Goal: Task Accomplishment & Management: Use online tool/utility

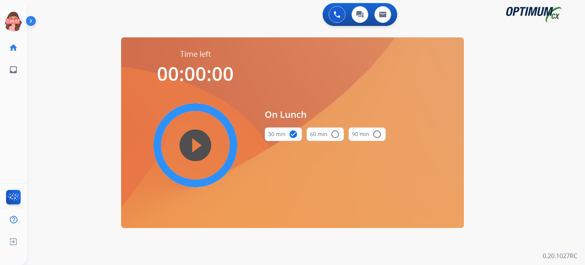
click at [9, 23] on icon at bounding box center [13, 21] width 25 height 25
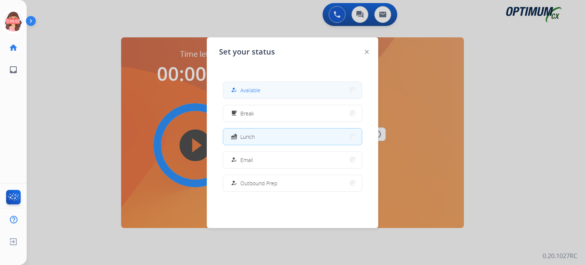
click at [244, 83] on button "how_to_reg Available" at bounding box center [292, 90] width 139 height 16
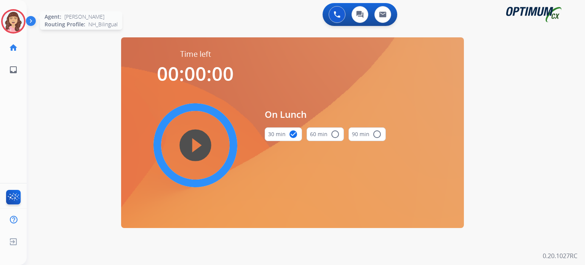
click at [17, 18] on img at bounding box center [13, 21] width 21 height 21
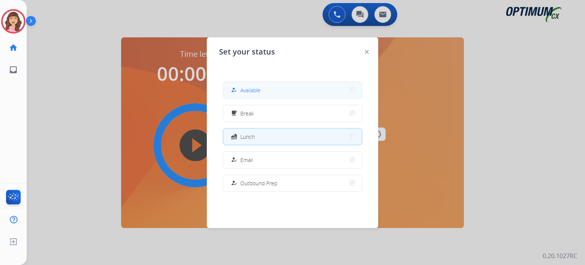
click at [251, 89] on span "Available" at bounding box center [250, 90] width 20 height 8
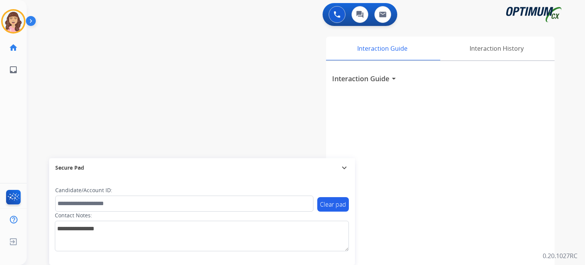
click at [179, 81] on div "swap_horiz Break voice bridge close_fullscreen Connect 3-Way Call merge_type Se…" at bounding box center [297, 186] width 540 height 318
click at [17, 19] on img at bounding box center [13, 21] width 21 height 21
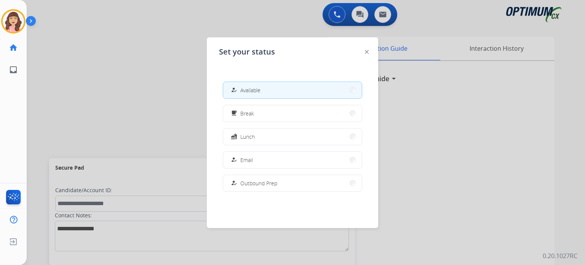
click at [123, 94] on div at bounding box center [292, 132] width 585 height 265
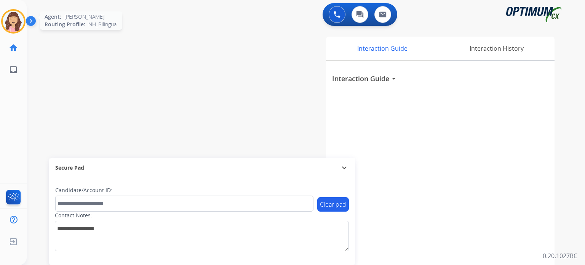
click at [16, 26] on img at bounding box center [13, 21] width 21 height 21
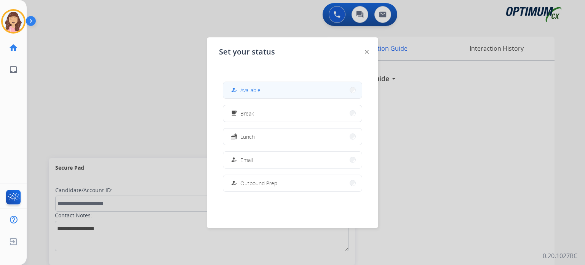
click at [246, 91] on span "Available" at bounding box center [250, 90] width 20 height 8
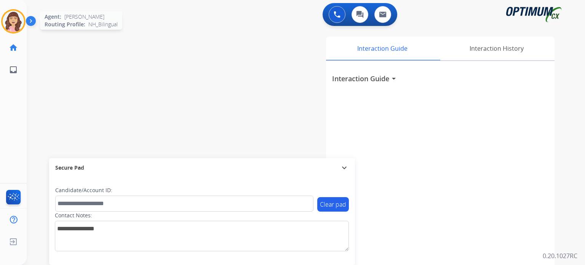
click at [19, 25] on img at bounding box center [13, 21] width 21 height 21
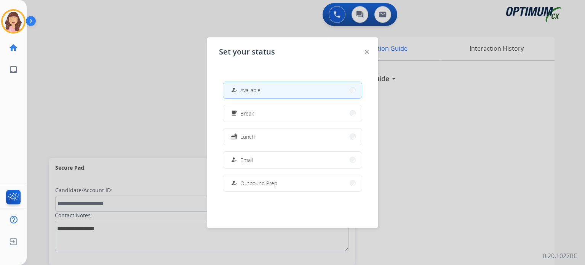
click at [97, 87] on div at bounding box center [292, 132] width 585 height 265
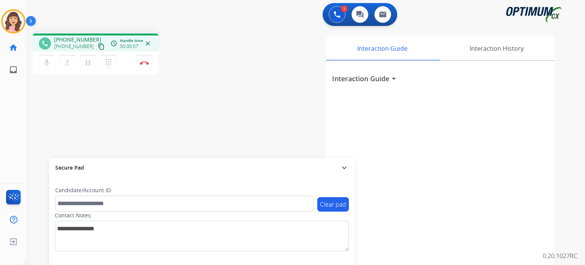
click at [98, 45] on mat-icon "content_copy" at bounding box center [101, 46] width 7 height 7
click at [88, 65] on mat-icon "pause" at bounding box center [87, 62] width 9 height 9
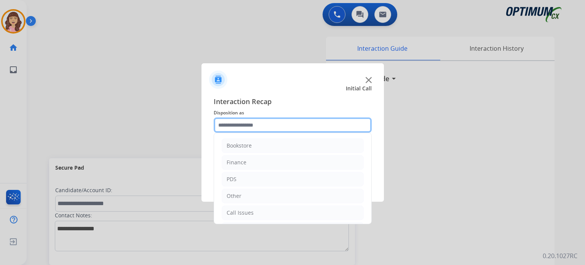
click at [245, 121] on input "text" at bounding box center [293, 124] width 158 height 15
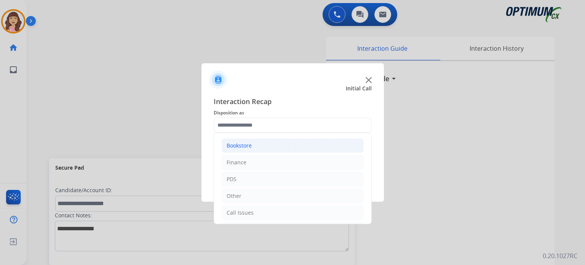
click at [300, 142] on li "Bookstore" at bounding box center [293, 145] width 142 height 14
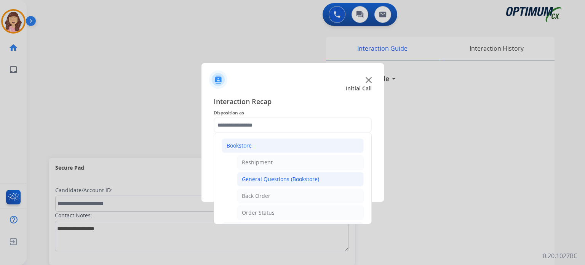
click at [271, 179] on div "General Questions (Bookstore)" at bounding box center [280, 179] width 77 height 8
type input "**********"
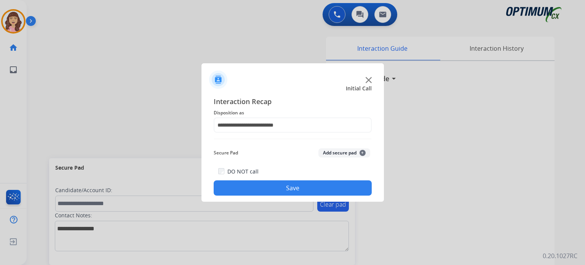
click at [281, 187] on button "Save" at bounding box center [293, 187] width 158 height 15
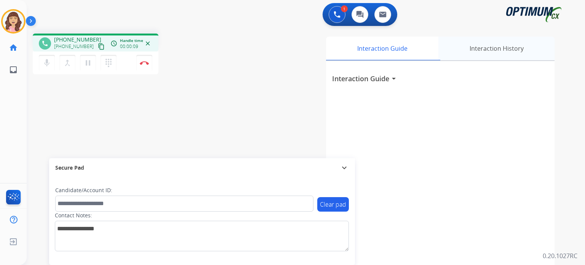
click at [519, 51] on div "Interaction History" at bounding box center [496, 49] width 116 height 24
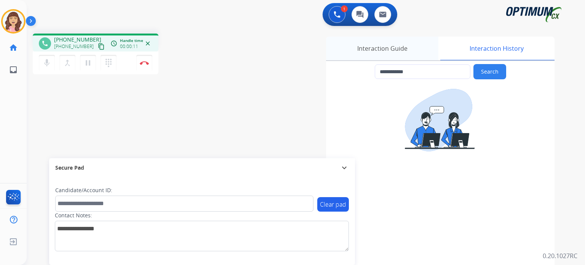
click at [384, 49] on div "Interaction Guide" at bounding box center [382, 49] width 112 height 24
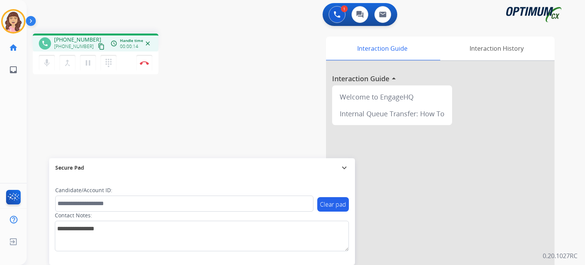
click at [98, 45] on mat-icon "content_copy" at bounding box center [101, 46] width 7 height 7
click at [144, 65] on button "Disconnect" at bounding box center [144, 63] width 16 height 16
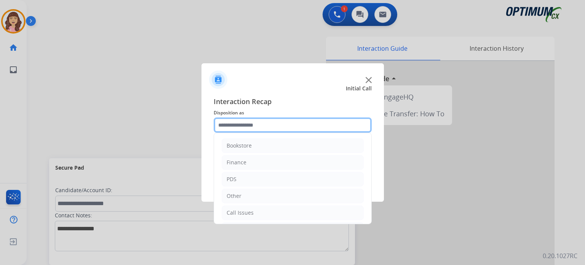
click at [264, 126] on input "text" at bounding box center [293, 124] width 158 height 15
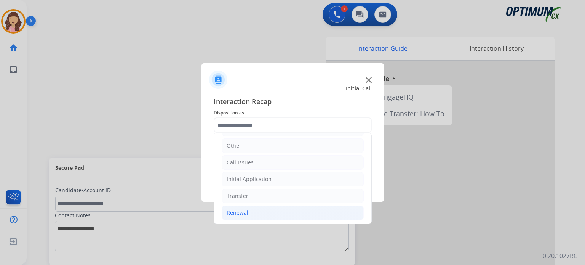
click at [262, 210] on li "Renewal" at bounding box center [293, 212] width 142 height 14
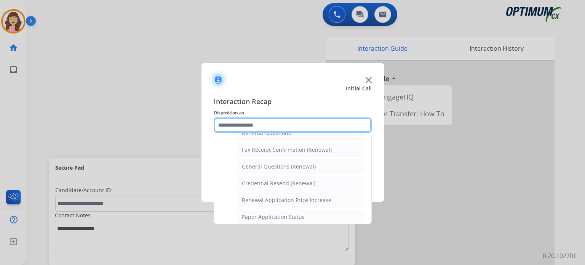
scroll to position [200, 0]
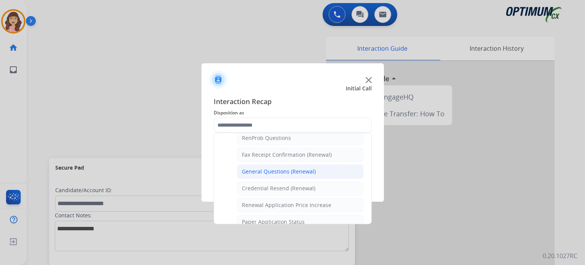
click at [300, 171] on div "General Questions (Renewal)" at bounding box center [279, 172] width 74 height 8
type input "**********"
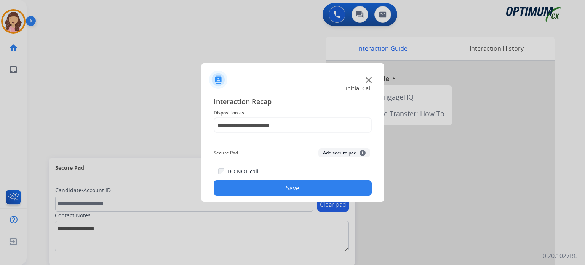
click at [298, 187] on button "Save" at bounding box center [293, 187] width 158 height 15
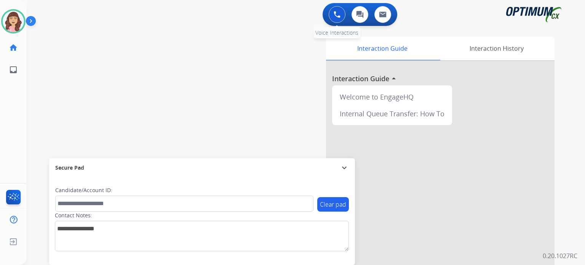
click at [333, 15] on button at bounding box center [337, 14] width 17 height 17
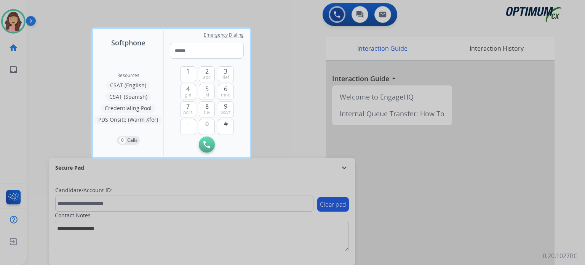
type input "**********"
drag, startPoint x: 242, startPoint y: 50, endPoint x: 0, endPoint y: 65, distance: 242.7
click at [0, 65] on div "**********" at bounding box center [292, 132] width 585 height 265
paste input "**********"
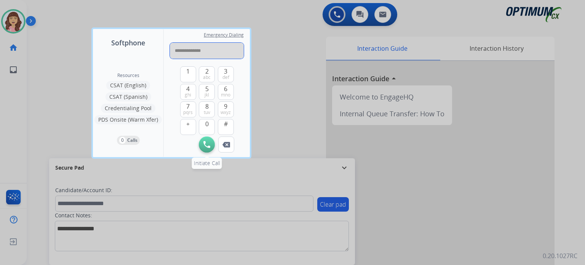
type input "**********"
click at [206, 145] on img at bounding box center [206, 144] width 7 height 7
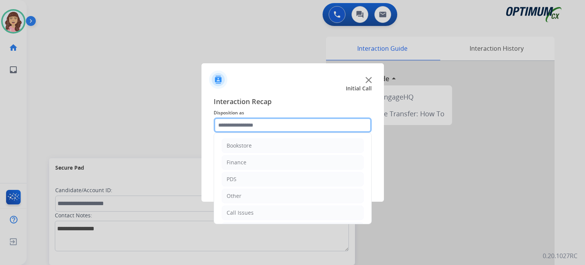
click at [267, 123] on input "text" at bounding box center [293, 124] width 158 height 15
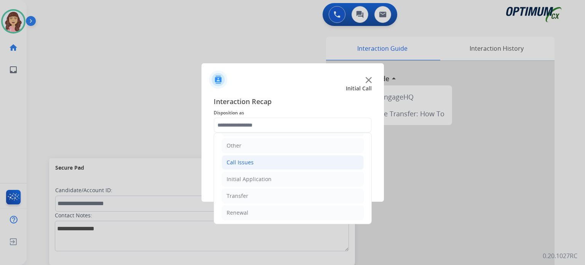
click at [256, 161] on li "Call Issues" at bounding box center [293, 162] width 142 height 14
click at [268, 209] on div "Dropped Call" at bounding box center [259, 213] width 34 height 8
type input "**********"
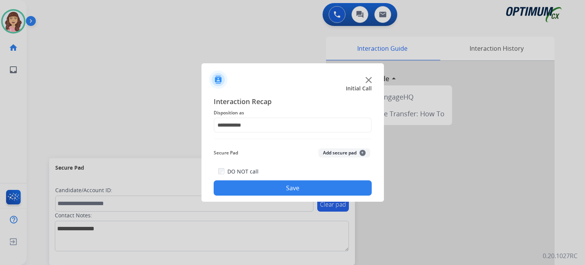
click at [291, 190] on button "Save" at bounding box center [293, 187] width 158 height 15
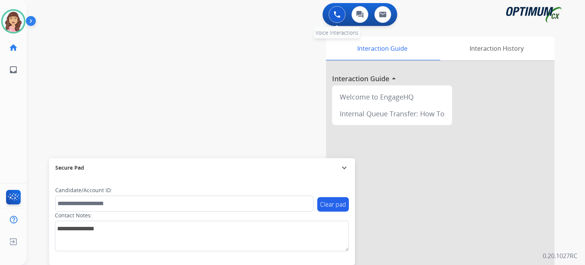
click at [340, 11] on img at bounding box center [337, 14] width 7 height 7
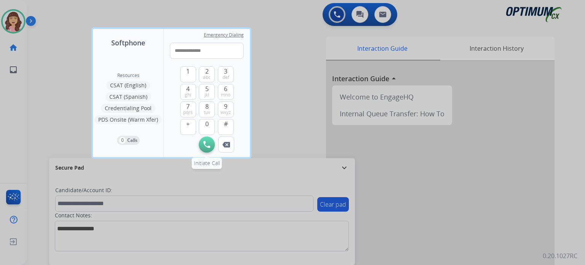
type input "**********"
click at [209, 143] on img at bounding box center [206, 144] width 7 height 7
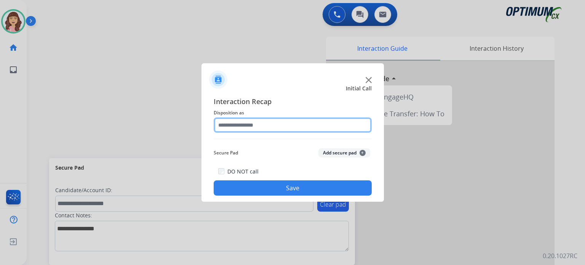
click at [271, 123] on input "text" at bounding box center [293, 124] width 158 height 15
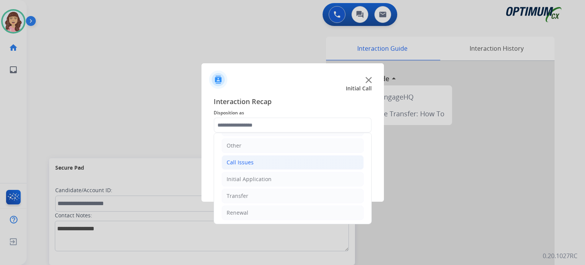
click at [259, 163] on li "Call Issues" at bounding box center [293, 162] width 142 height 14
click at [271, 211] on div "Dropped Call" at bounding box center [259, 213] width 34 height 8
type input "**********"
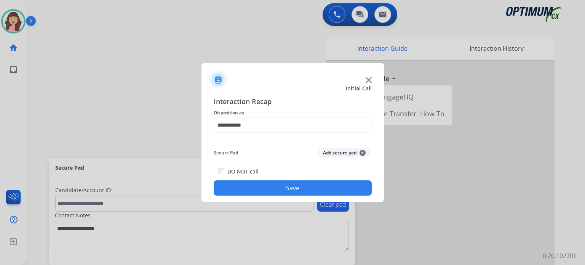
click at [295, 187] on button "Save" at bounding box center [293, 187] width 158 height 15
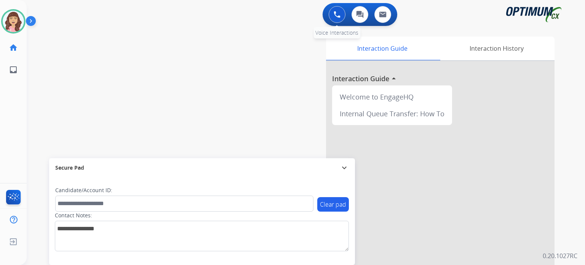
click at [339, 18] on button at bounding box center [337, 14] width 17 height 17
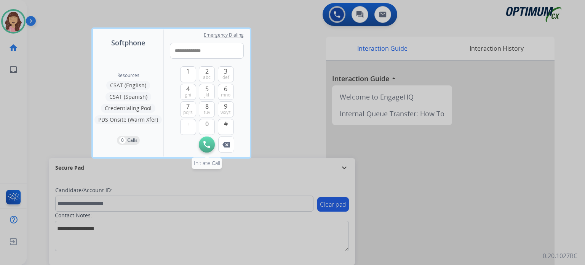
type input "**********"
click at [206, 148] on button "Initiate Call" at bounding box center [207, 144] width 16 height 16
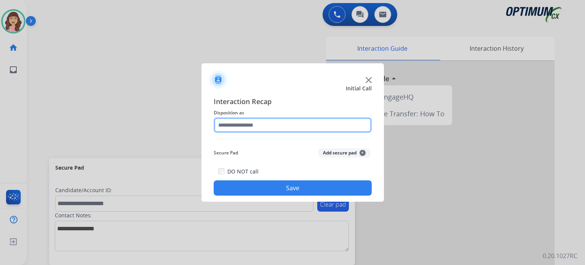
click at [269, 118] on input "text" at bounding box center [293, 124] width 158 height 15
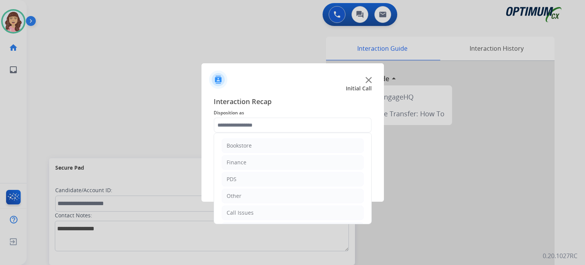
drag, startPoint x: 371, startPoint y: 160, endPoint x: 370, endPoint y: 195, distance: 34.3
click at [370, 195] on div "Bookstore Finance PDS Other Call Issues Initial Application Transfer Renewal" at bounding box center [293, 178] width 158 height 91
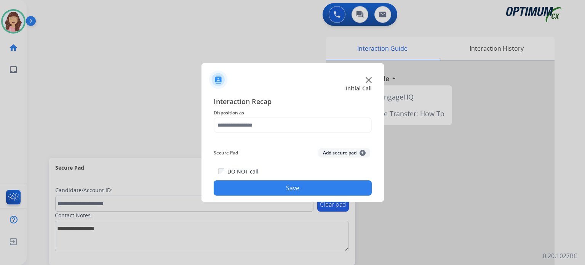
click at [367, 80] on img at bounding box center [369, 80] width 6 height 6
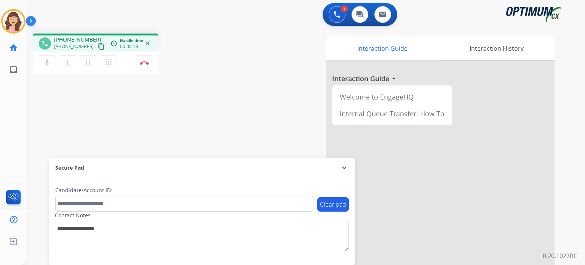
click at [98, 48] on mat-icon "content_copy" at bounding box center [101, 46] width 7 height 7
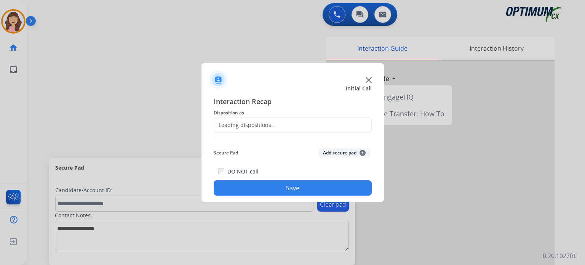
click at [247, 122] on div "Loading dispositions..." at bounding box center [245, 125] width 62 height 8
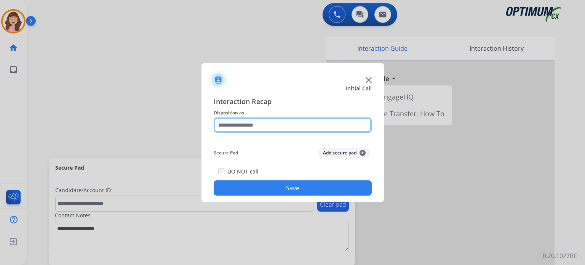
click at [326, 118] on input "text" at bounding box center [293, 124] width 158 height 15
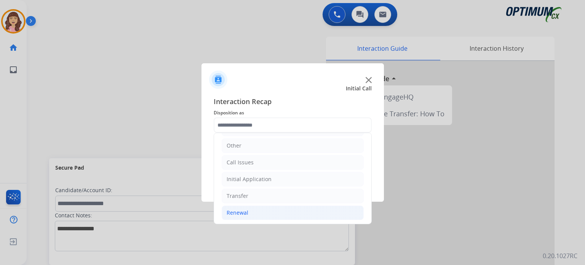
click at [249, 208] on li "Renewal" at bounding box center [293, 212] width 142 height 14
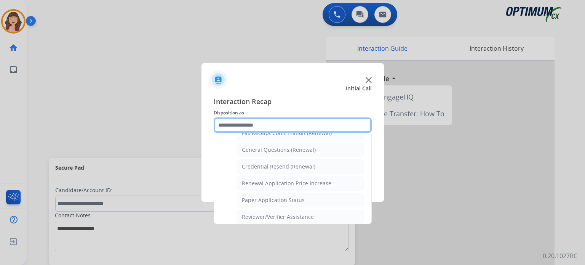
scroll to position [212, 0]
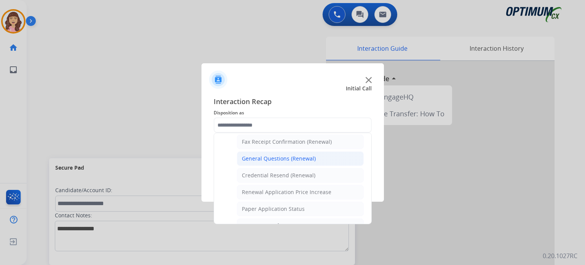
click at [295, 157] on div "General Questions (Renewal)" at bounding box center [279, 159] width 74 height 8
type input "**********"
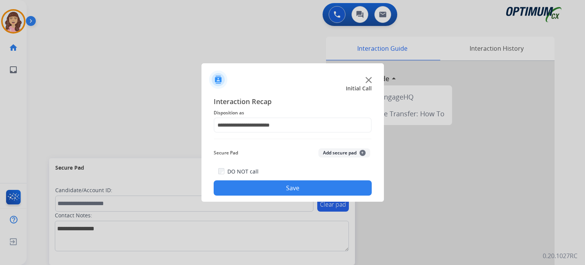
click at [276, 186] on button "Save" at bounding box center [293, 187] width 158 height 15
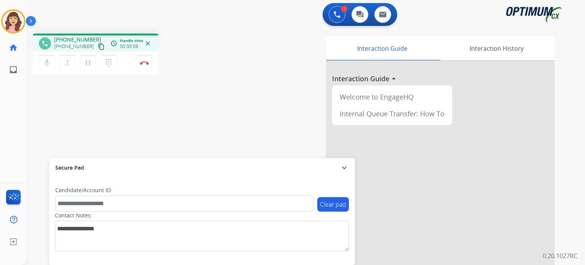
click at [98, 48] on mat-icon "content_copy" at bounding box center [101, 46] width 7 height 7
click at [88, 65] on mat-icon "pause" at bounding box center [87, 62] width 9 height 9
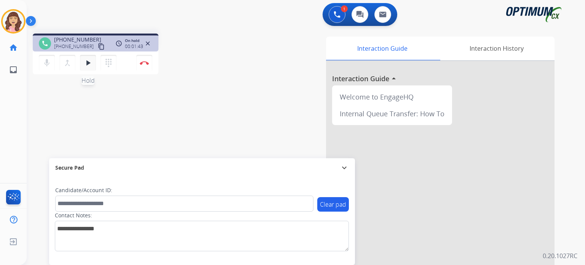
click at [84, 62] on mat-icon "play_arrow" at bounding box center [87, 62] width 9 height 9
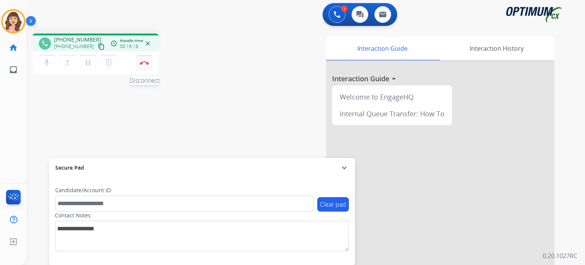
click at [142, 66] on button "Disconnect" at bounding box center [144, 63] width 16 height 16
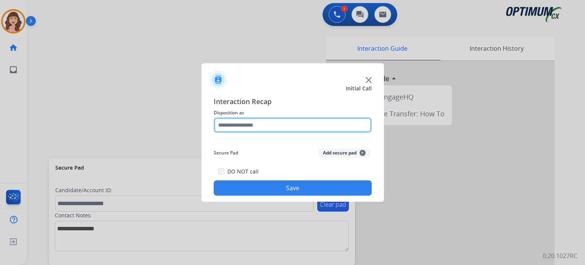
click at [260, 130] on input "text" at bounding box center [293, 124] width 158 height 15
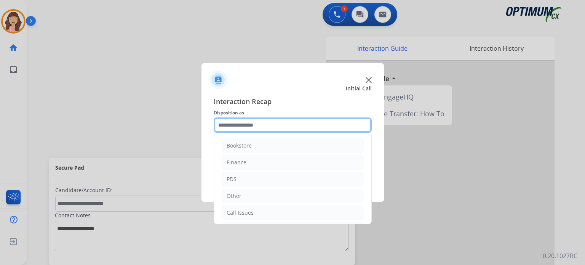
scroll to position [50, 0]
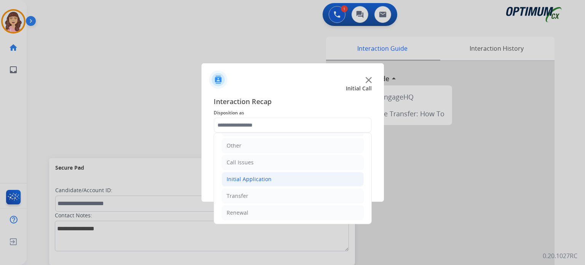
click at [264, 177] on div "Initial Application" at bounding box center [249, 179] width 45 height 8
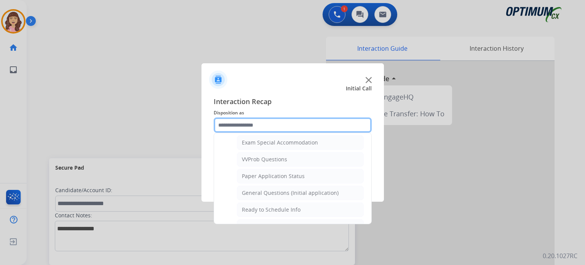
scroll to position [390, 0]
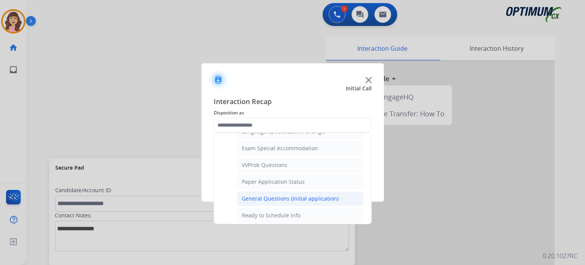
click at [299, 195] on div "General Questions (Initial application)" at bounding box center [290, 199] width 97 height 8
type input "**********"
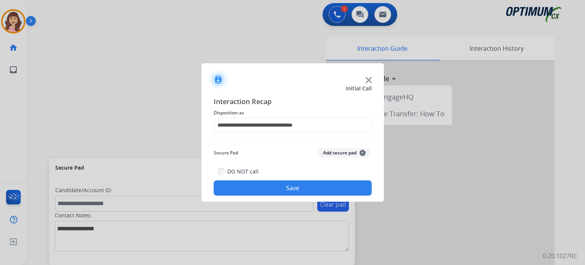
click at [292, 191] on button "Save" at bounding box center [293, 187] width 158 height 15
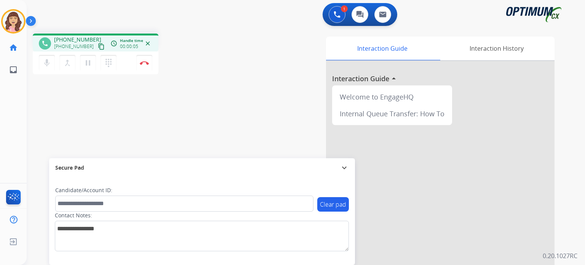
click at [98, 46] on mat-icon "content_copy" at bounding box center [101, 46] width 7 height 7
click at [88, 63] on mat-icon "pause" at bounding box center [87, 62] width 9 height 9
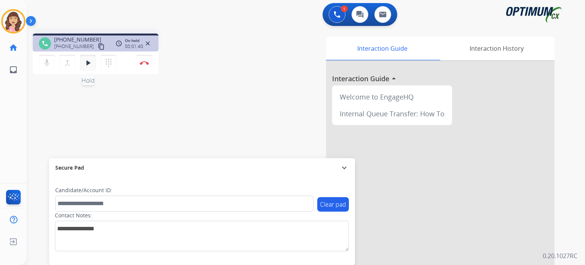
click at [90, 61] on mat-icon "play_arrow" at bounding box center [87, 62] width 9 height 9
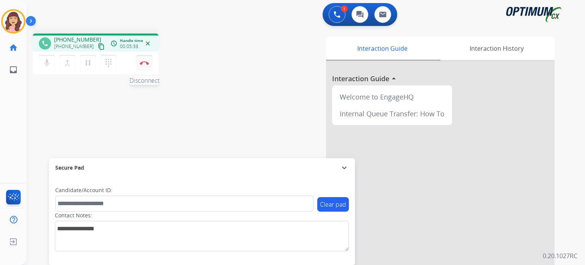
click at [145, 65] on button "Disconnect" at bounding box center [144, 63] width 16 height 16
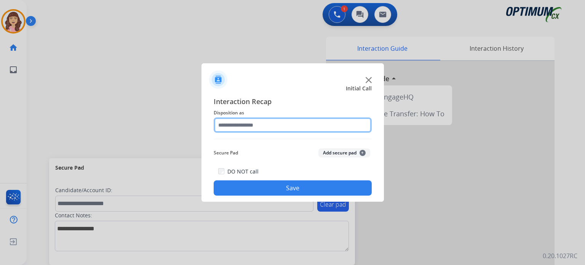
click at [268, 125] on input "text" at bounding box center [293, 124] width 158 height 15
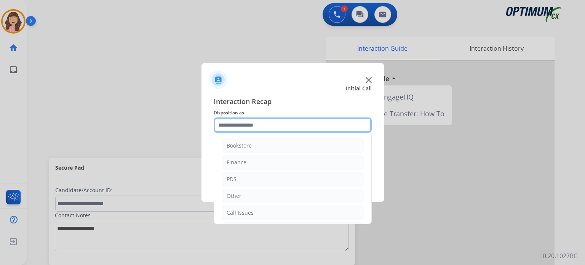
scroll to position [50, 0]
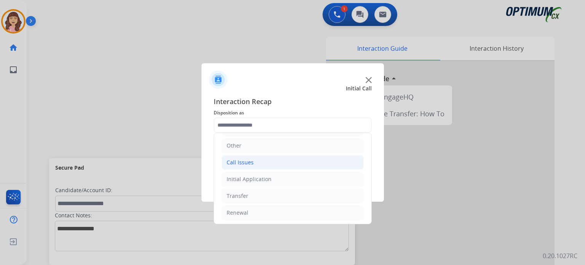
click at [243, 162] on div "Call Issues" at bounding box center [240, 162] width 27 height 8
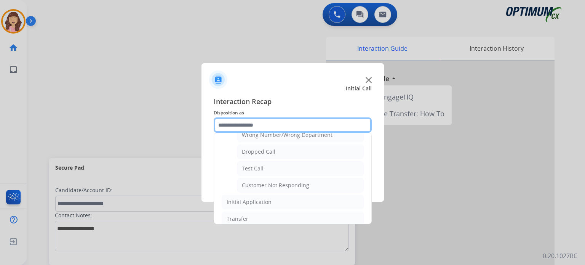
scroll to position [114, 0]
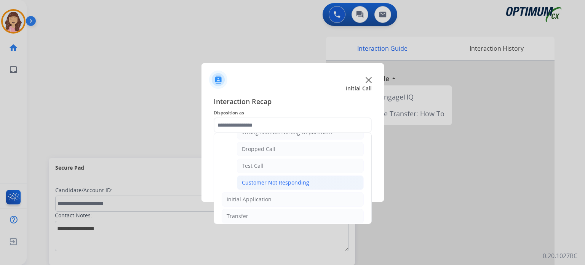
click at [274, 179] on div "Customer Not Responding" at bounding box center [275, 183] width 67 height 8
type input "**********"
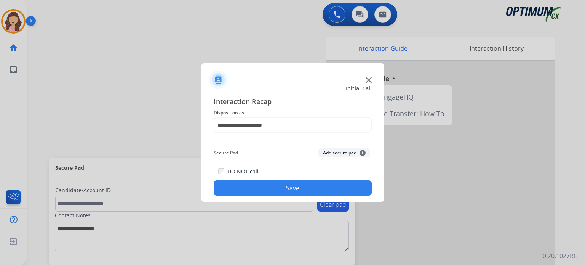
click at [279, 188] on button "Save" at bounding box center [293, 187] width 158 height 15
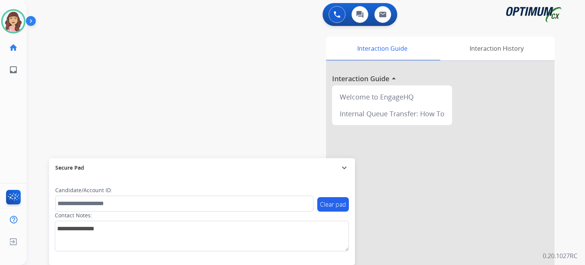
click at [74, 86] on div "swap_horiz Break voice bridge close_fullscreen Connect 3-Way Call merge_type Se…" at bounding box center [297, 186] width 540 height 318
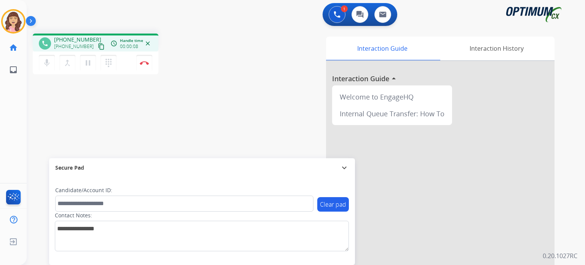
click at [98, 48] on mat-icon "content_copy" at bounding box center [101, 46] width 7 height 7
click at [144, 61] on img at bounding box center [144, 63] width 9 height 4
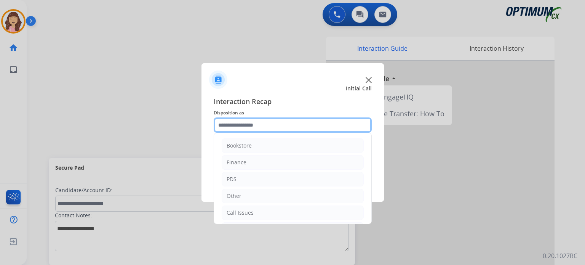
click at [261, 124] on input "text" at bounding box center [293, 124] width 158 height 15
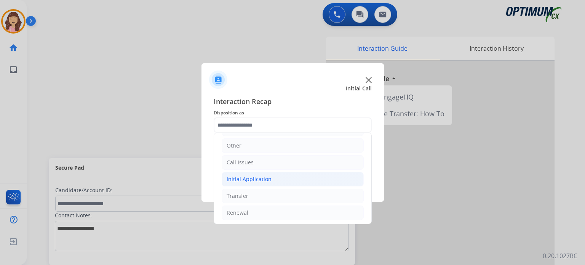
click at [256, 177] on div "Initial Application" at bounding box center [249, 179] width 45 height 8
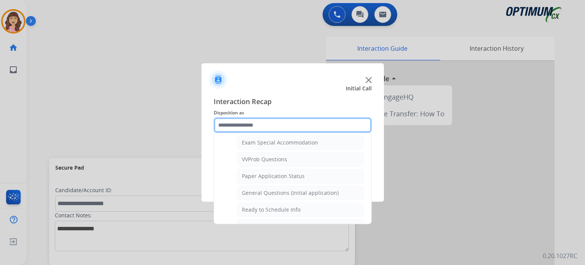
scroll to position [409, 0]
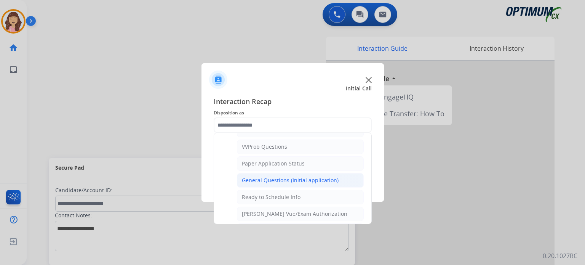
click at [285, 177] on div "General Questions (Initial application)" at bounding box center [290, 180] width 97 height 8
type input "**********"
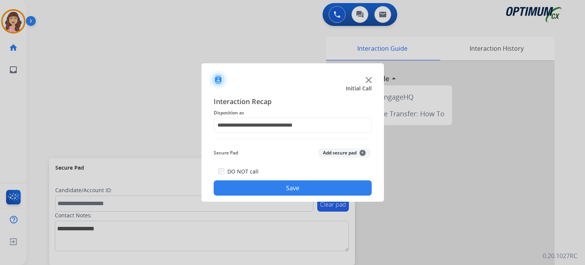
click at [284, 187] on button "Save" at bounding box center [293, 187] width 158 height 15
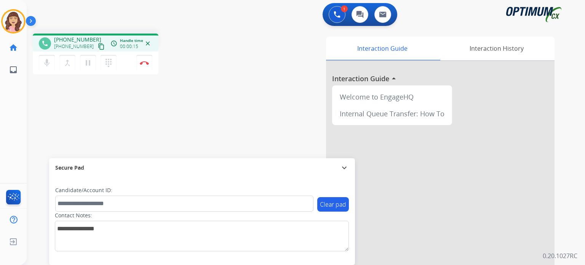
click at [98, 47] on mat-icon "content_copy" at bounding box center [101, 46] width 7 height 7
click at [145, 62] on img at bounding box center [144, 63] width 9 height 4
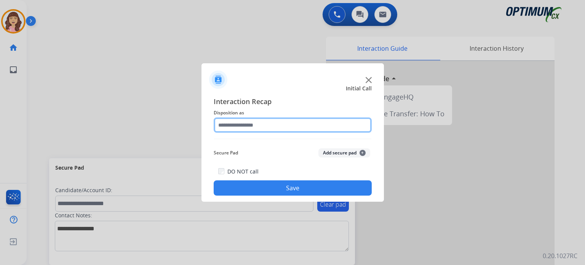
click at [252, 126] on input "text" at bounding box center [293, 124] width 158 height 15
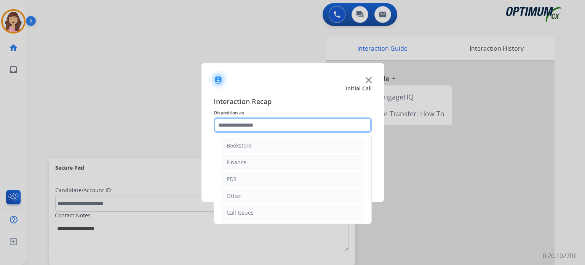
scroll to position [50, 0]
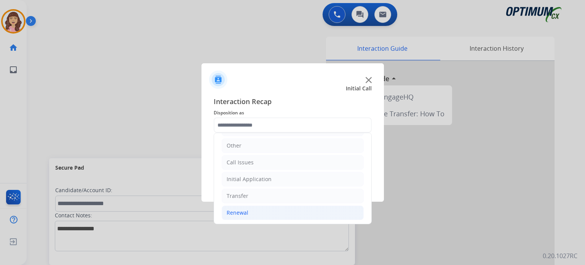
click at [256, 207] on li "Renewal" at bounding box center [293, 212] width 142 height 14
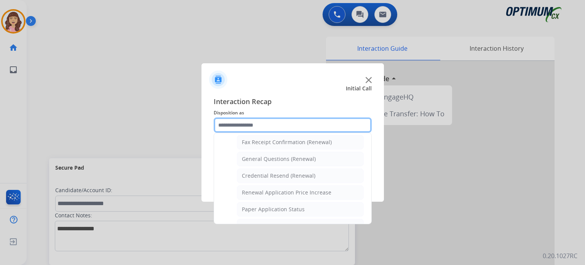
scroll to position [209, 0]
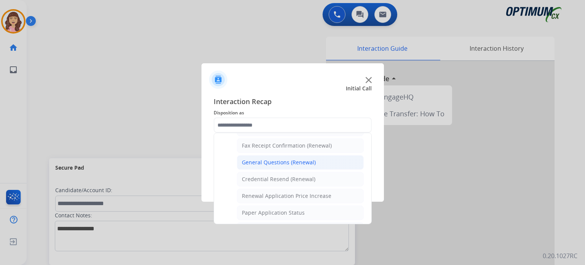
click at [303, 161] on div "General Questions (Renewal)" at bounding box center [279, 162] width 74 height 8
type input "**********"
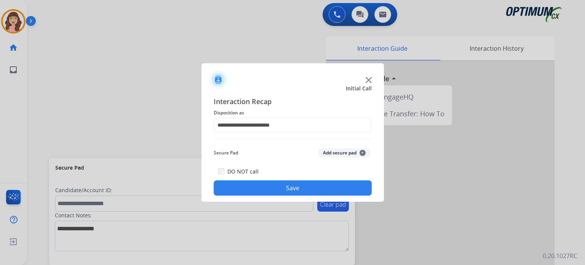
click at [297, 184] on button "Save" at bounding box center [293, 187] width 158 height 15
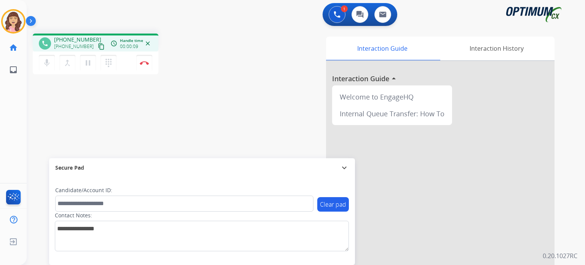
click at [98, 47] on mat-icon "content_copy" at bounding box center [101, 46] width 7 height 7
click at [88, 65] on mat-icon "pause" at bounding box center [87, 62] width 9 height 9
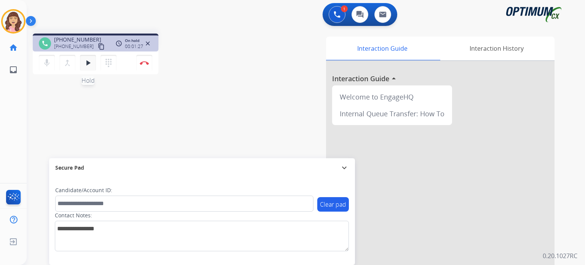
click at [86, 62] on mat-icon "play_arrow" at bounding box center [87, 62] width 9 height 9
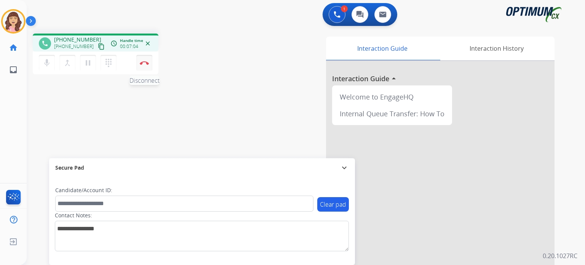
click at [142, 62] on img at bounding box center [144, 63] width 9 height 4
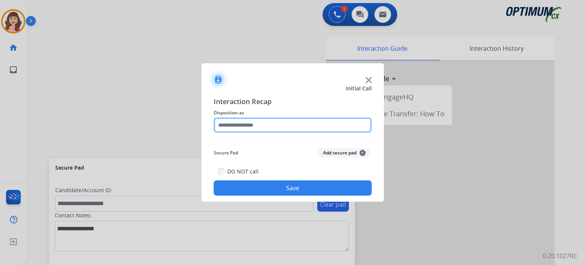
click at [250, 122] on input "text" at bounding box center [293, 124] width 158 height 15
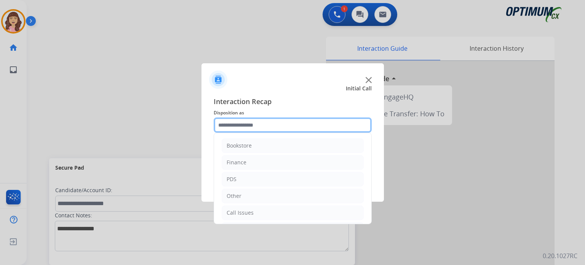
scroll to position [50, 0]
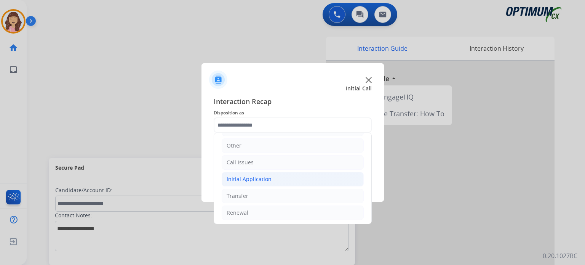
click at [250, 178] on div "Initial Application" at bounding box center [249, 179] width 45 height 8
click at [371, 148] on div "Bookstore Finance PDS Other Call Issues Initial Application Credential Resend (…" at bounding box center [293, 178] width 158 height 91
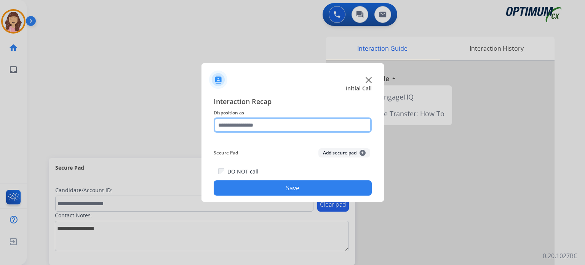
click at [308, 126] on input "text" at bounding box center [293, 124] width 158 height 15
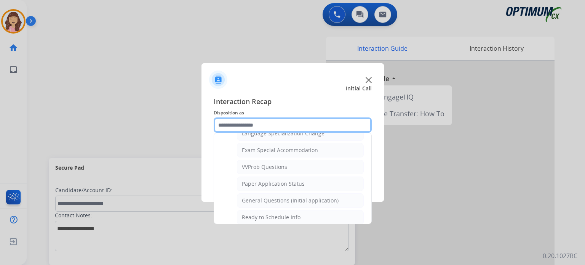
scroll to position [394, 0]
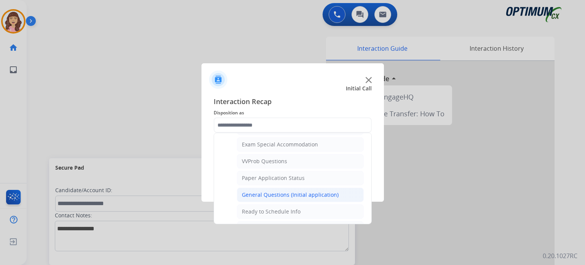
click at [295, 191] on div "General Questions (Initial application)" at bounding box center [290, 195] width 97 height 8
type input "**********"
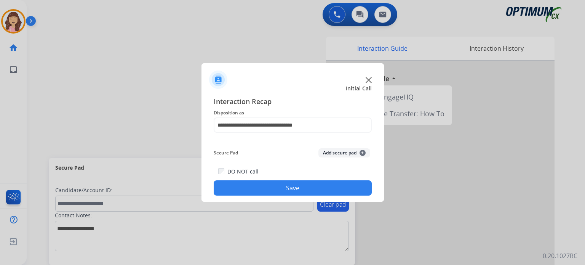
click at [284, 190] on button "Save" at bounding box center [293, 187] width 158 height 15
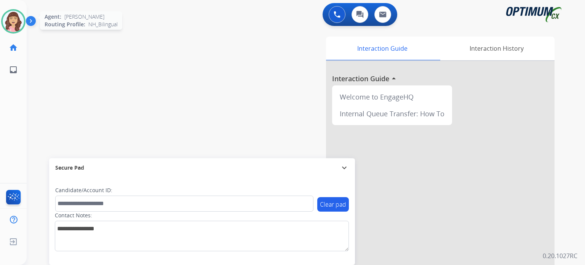
click at [13, 24] on img at bounding box center [13, 21] width 21 height 21
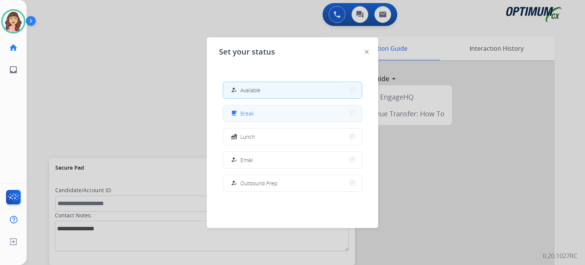
click at [246, 114] on span "Break" at bounding box center [247, 113] width 14 height 8
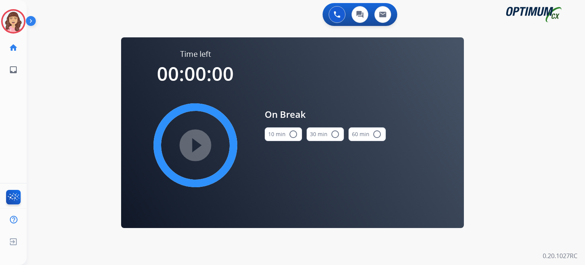
click at [291, 134] on mat-icon "radio_button_unchecked" at bounding box center [293, 133] width 9 height 9
click at [199, 146] on mat-icon "play_circle_filled" at bounding box center [195, 145] width 9 height 9
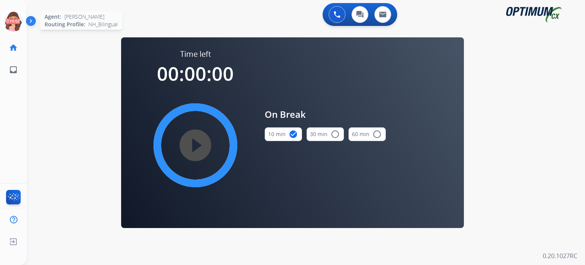
click at [11, 22] on icon at bounding box center [13, 21] width 25 height 25
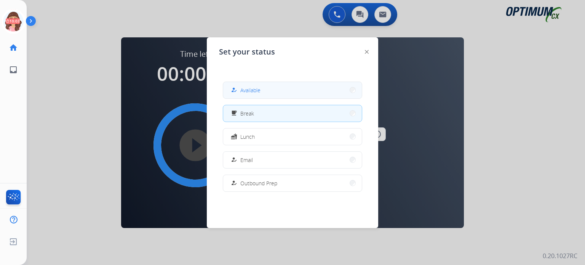
click at [247, 88] on span "Available" at bounding box center [250, 90] width 20 height 8
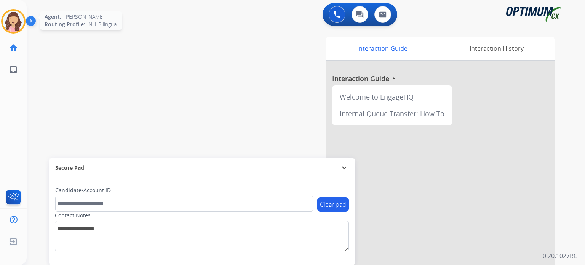
click at [11, 26] on img at bounding box center [13, 21] width 21 height 21
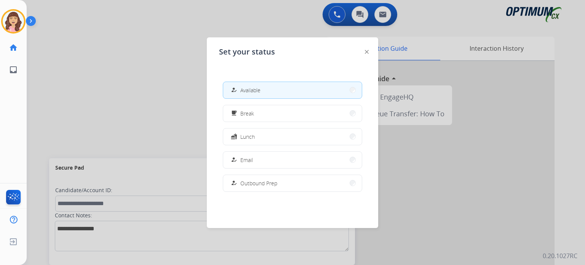
click at [96, 77] on div at bounding box center [292, 132] width 585 height 265
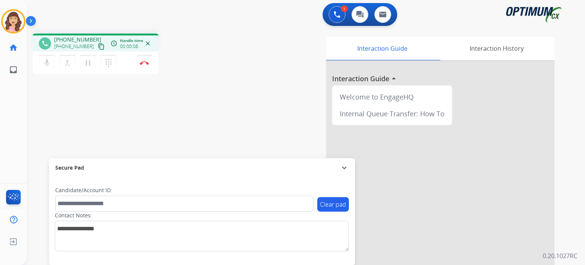
click at [98, 46] on mat-icon "content_copy" at bounding box center [101, 46] width 7 height 7
click at [189, 117] on div "phone +16785207309 +16785207309 content_copy access_time Call metrics Queue 00:…" at bounding box center [297, 186] width 540 height 318
click at [144, 64] on img at bounding box center [144, 63] width 9 height 4
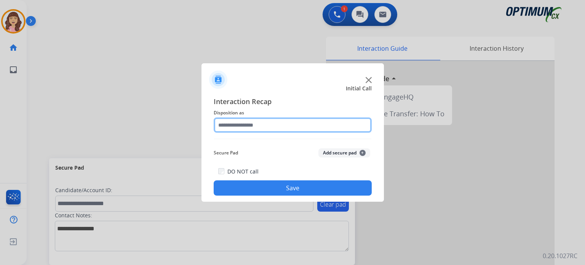
click at [235, 125] on input "text" at bounding box center [293, 124] width 158 height 15
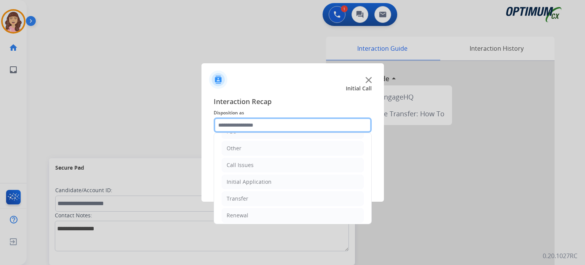
scroll to position [50, 0]
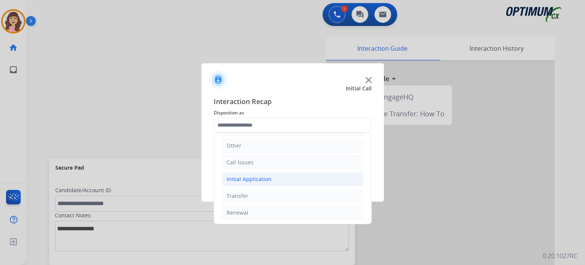
click at [264, 176] on div "Initial Application" at bounding box center [249, 179] width 45 height 8
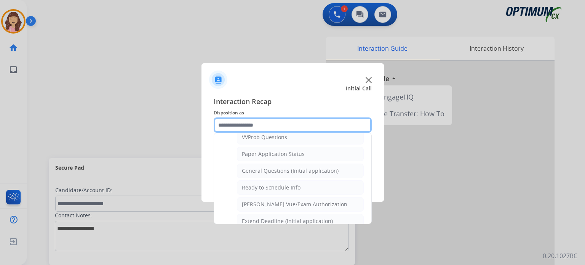
scroll to position [420, 0]
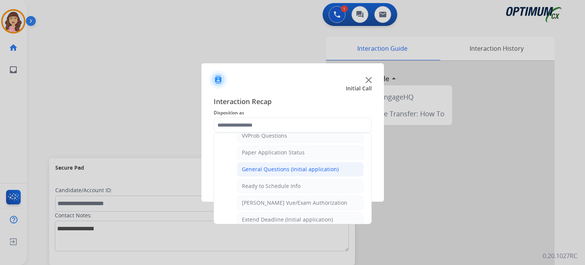
click at [294, 165] on div "General Questions (Initial application)" at bounding box center [290, 169] width 97 height 8
type input "**********"
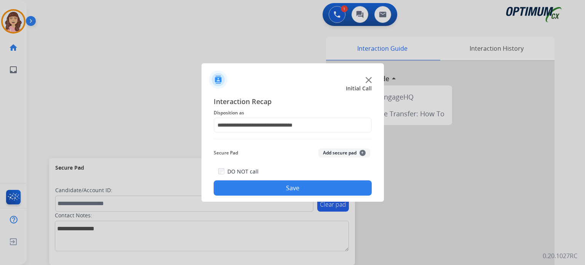
click at [299, 188] on button "Save" at bounding box center [293, 187] width 158 height 15
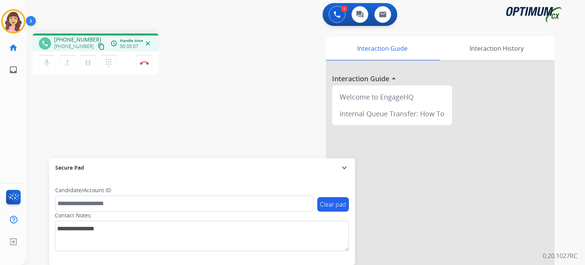
click at [98, 45] on mat-icon "content_copy" at bounding box center [101, 46] width 7 height 7
click at [174, 118] on div "phone +18103946647 +18103946647 content_copy access_time Call metrics Queue 00:…" at bounding box center [297, 186] width 540 height 318
click at [145, 64] on img at bounding box center [144, 63] width 9 height 4
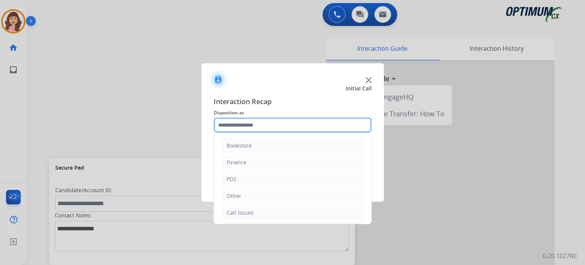
click at [264, 125] on input "text" at bounding box center [293, 124] width 158 height 15
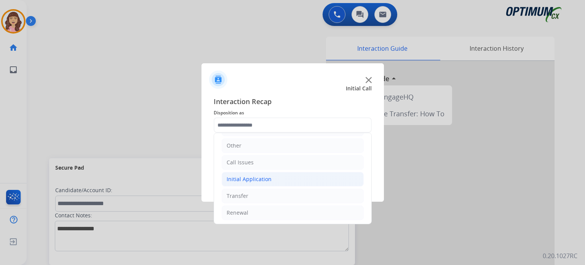
click at [268, 178] on div "Initial Application" at bounding box center [249, 179] width 45 height 8
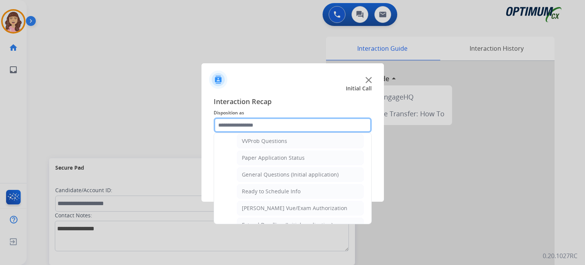
scroll to position [416, 0]
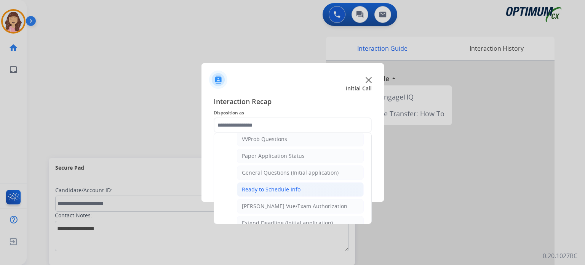
click at [276, 185] on div "Ready to Schedule Info" at bounding box center [271, 189] width 59 height 8
type input "**********"
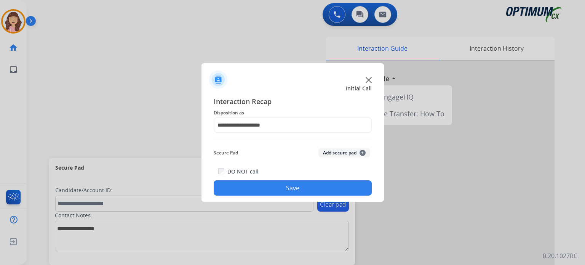
click at [297, 192] on button "Save" at bounding box center [293, 187] width 158 height 15
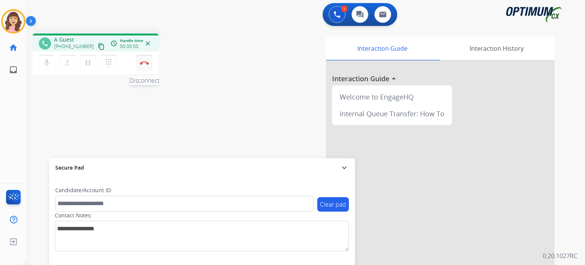
click at [147, 63] on img at bounding box center [144, 63] width 9 height 4
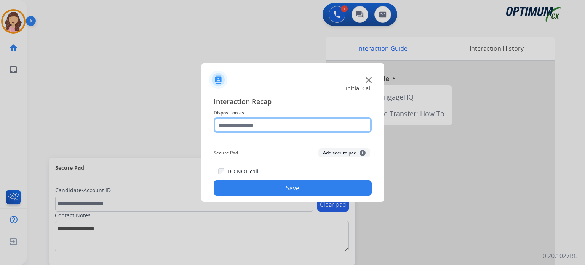
click at [241, 125] on input "text" at bounding box center [293, 124] width 158 height 15
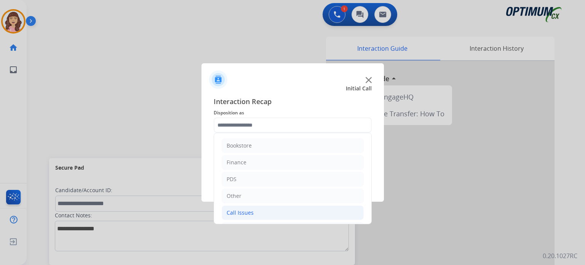
click at [256, 211] on li "Call Issues" at bounding box center [293, 212] width 142 height 14
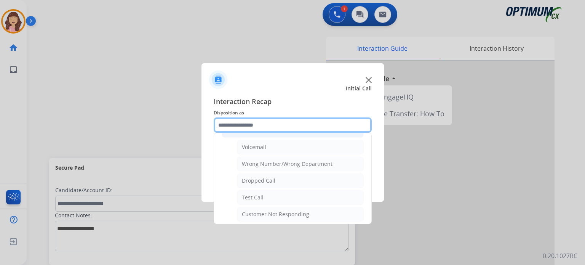
scroll to position [86, 0]
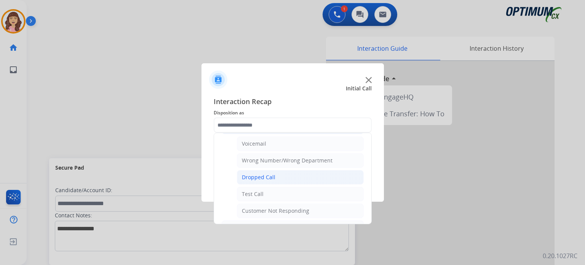
click at [288, 176] on li "Dropped Call" at bounding box center [300, 177] width 127 height 14
type input "**********"
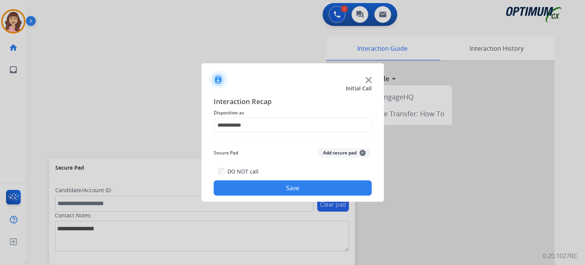
click at [291, 186] on button "Save" at bounding box center [293, 187] width 158 height 15
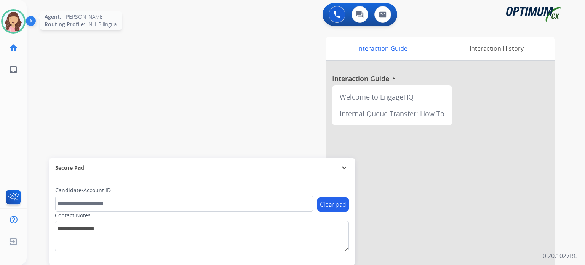
click at [13, 22] on img at bounding box center [13, 21] width 21 height 21
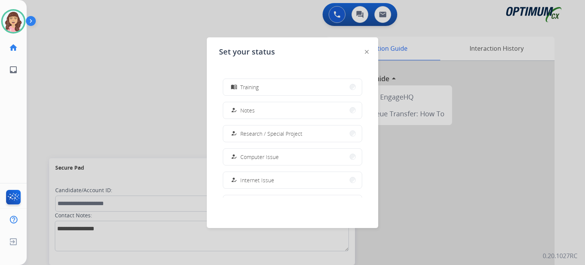
scroll to position [190, 0]
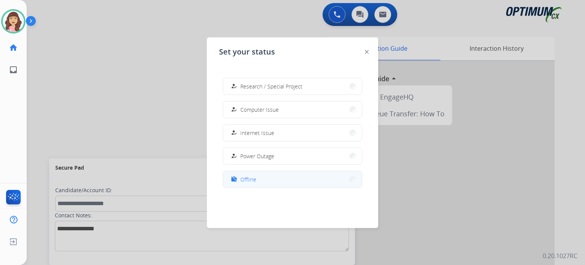
click at [251, 180] on span "Offline" at bounding box center [248, 179] width 16 height 8
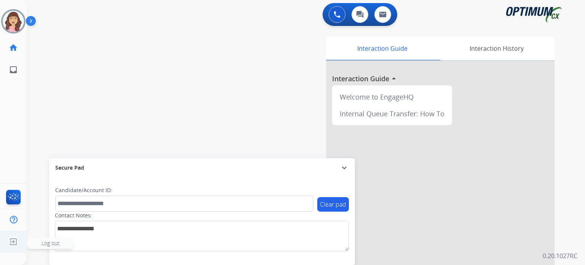
click at [11, 241] on img at bounding box center [13, 241] width 14 height 14
